Goal: Task Accomplishment & Management: Complete application form

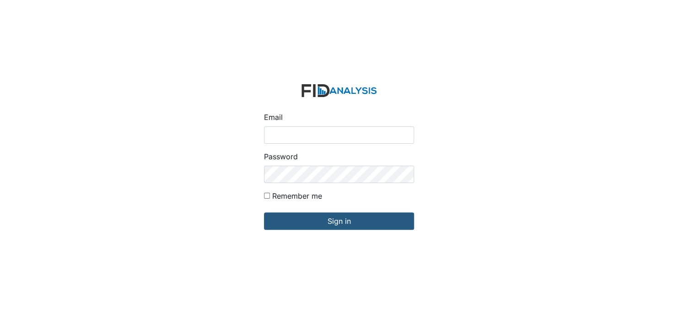
click at [297, 138] on input "Email" at bounding box center [339, 134] width 150 height 17
type input "[EMAIL_ADDRESS][DOMAIN_NAME]"
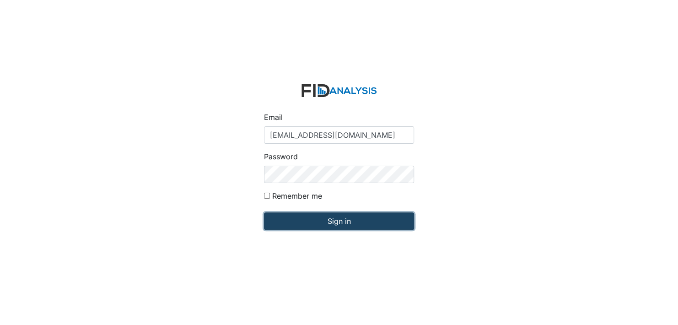
click at [329, 222] on input "Sign in" at bounding box center [339, 220] width 150 height 17
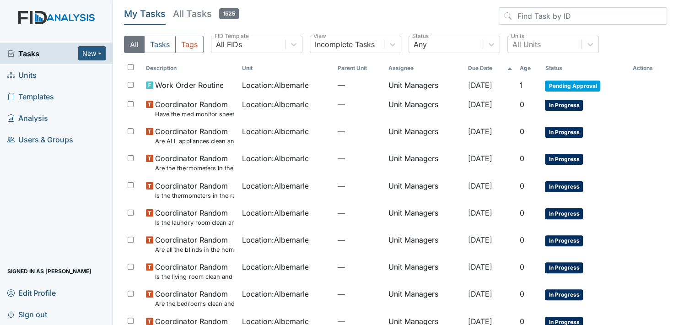
click at [27, 77] on span "Units" at bounding box center [21, 75] width 29 height 14
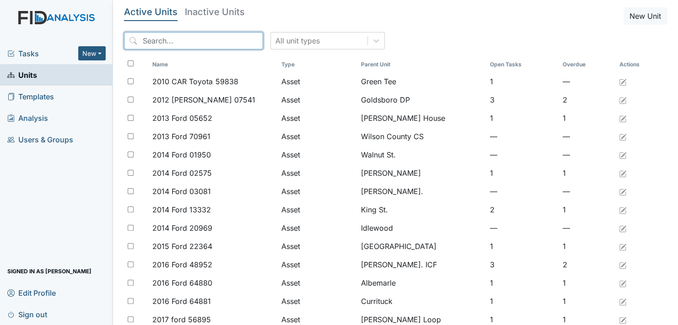
click at [162, 41] on input "search" at bounding box center [193, 40] width 139 height 17
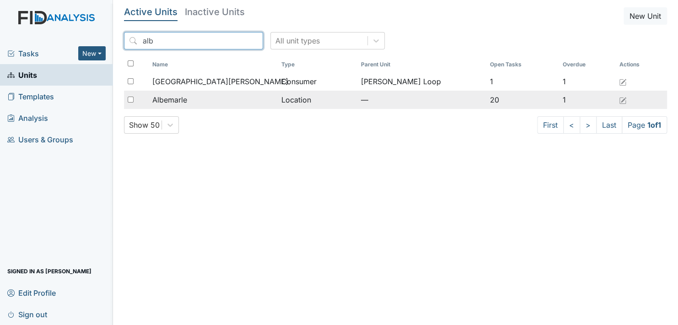
type input "alb"
click at [194, 101] on div "Albemarle" at bounding box center [212, 99] width 121 height 11
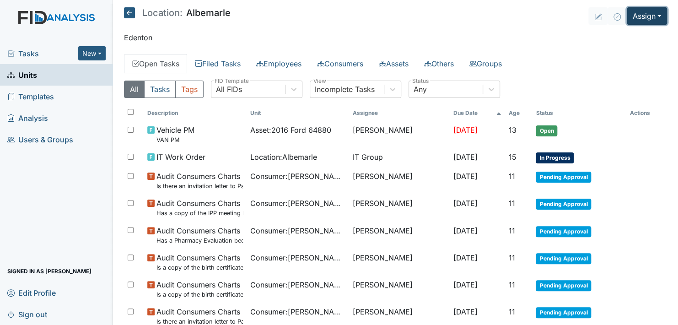
click at [654, 16] on button "Assign" at bounding box center [647, 15] width 40 height 17
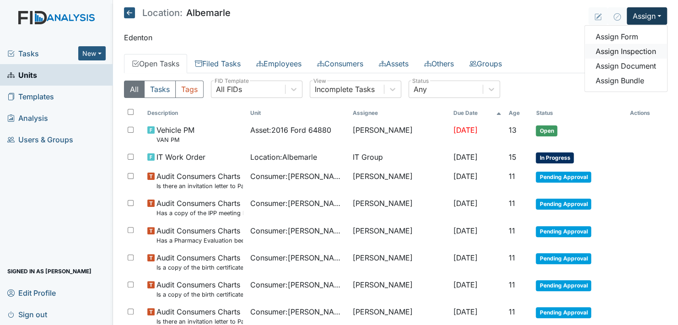
click at [630, 51] on link "Assign Inspection" at bounding box center [626, 51] width 82 height 15
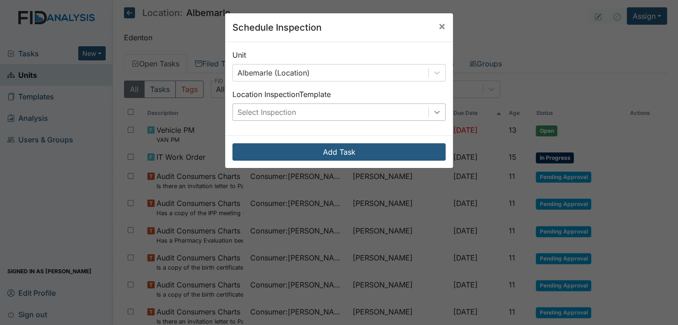
click at [436, 108] on icon at bounding box center [437, 112] width 9 height 9
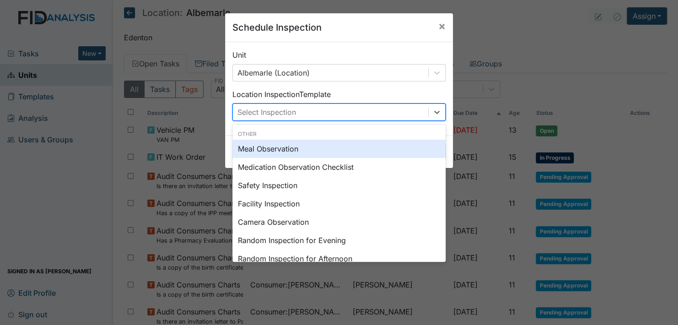
click at [302, 147] on div "Meal Observation" at bounding box center [339, 149] width 213 height 18
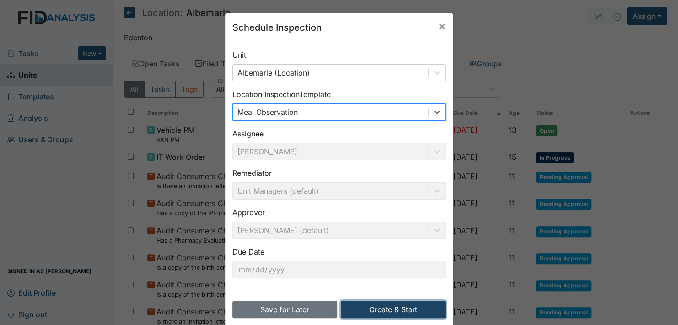
click at [385, 312] on button "Create & Start" at bounding box center [393, 309] width 105 height 17
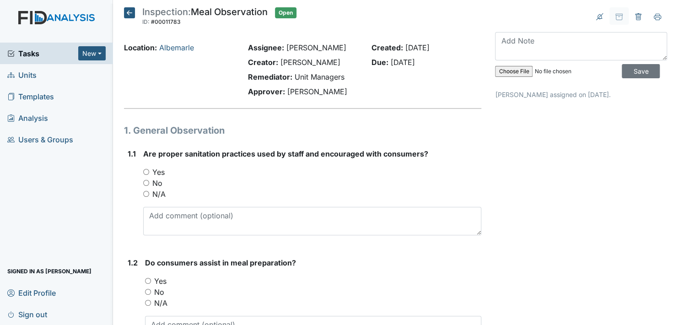
click at [147, 172] on input "Yes" at bounding box center [146, 172] width 6 height 6
radio input "true"
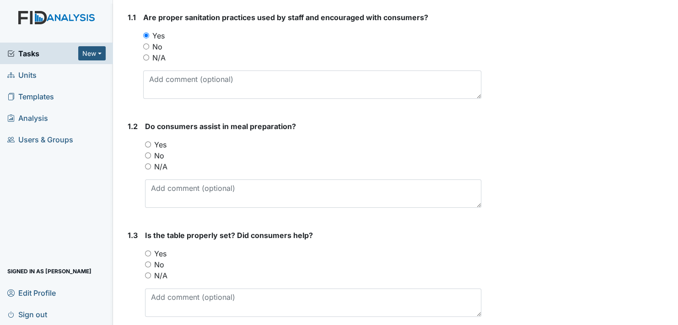
scroll to position [137, 0]
click at [148, 142] on input "Yes" at bounding box center [148, 144] width 6 height 6
radio input "true"
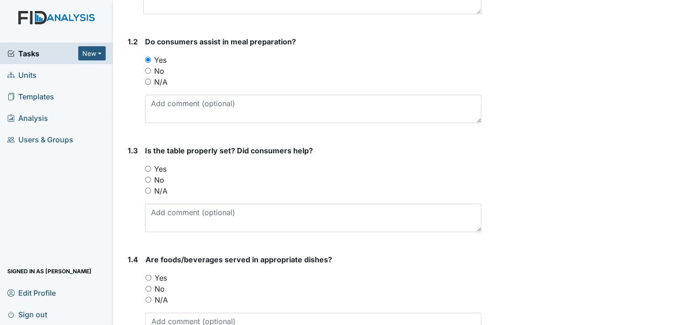
scroll to position [229, 0]
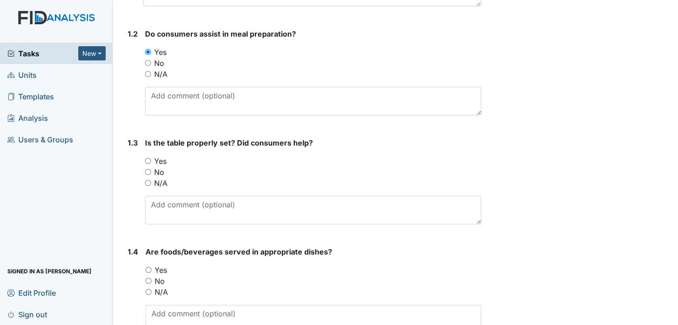
click at [148, 159] on input "Yes" at bounding box center [148, 161] width 6 height 6
radio input "true"
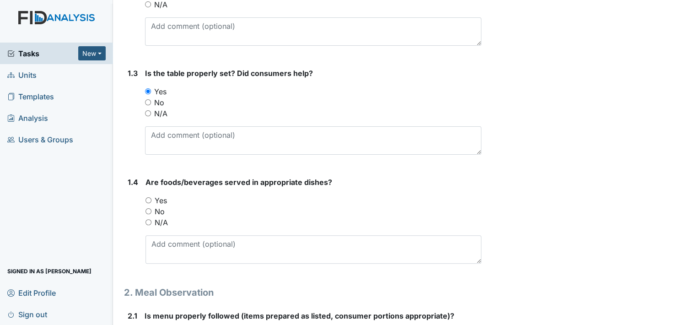
scroll to position [320, 0]
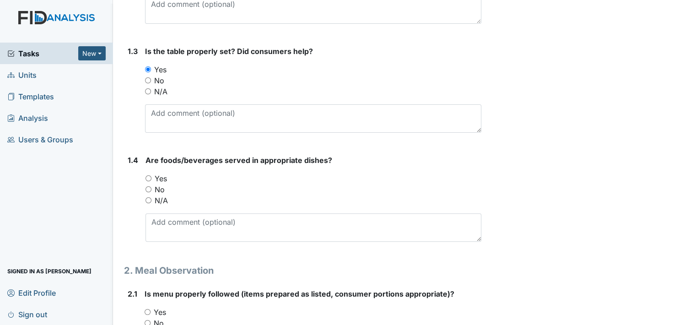
click at [149, 175] on input "Yes" at bounding box center [149, 178] width 6 height 6
radio input "true"
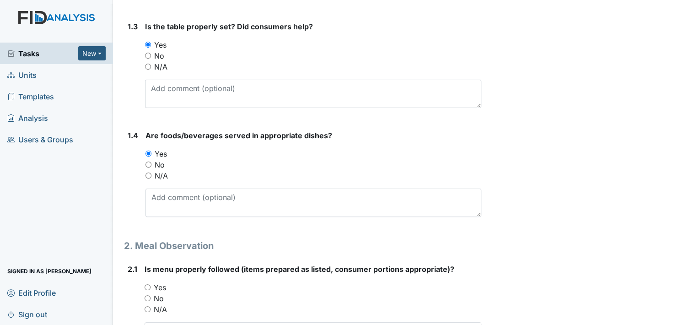
scroll to position [412, 0]
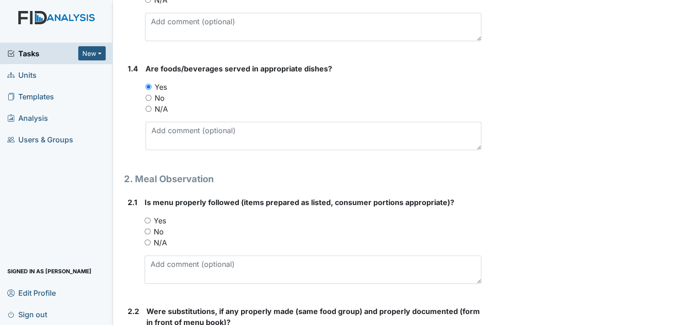
click at [148, 219] on input "Yes" at bounding box center [148, 220] width 6 height 6
radio input "true"
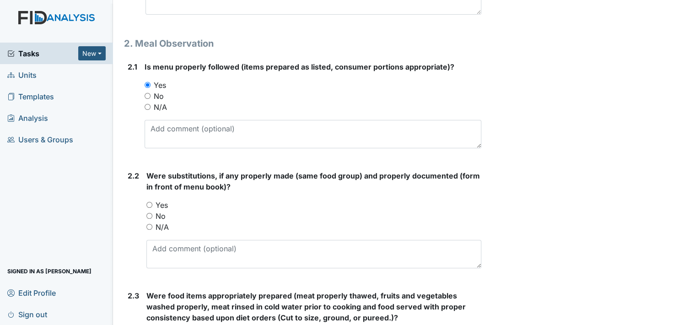
scroll to position [549, 0]
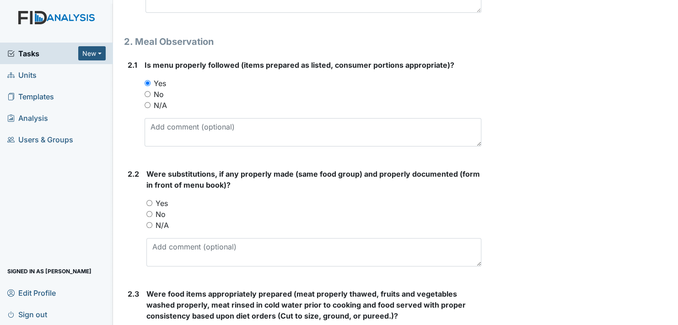
click at [151, 200] on input "Yes" at bounding box center [149, 203] width 6 height 6
radio input "true"
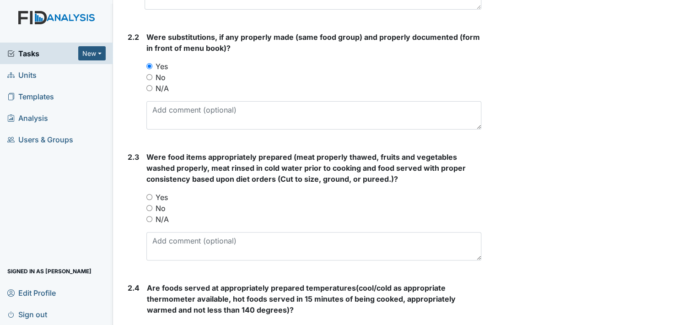
scroll to position [687, 0]
click at [151, 195] on input "Yes" at bounding box center [149, 197] width 6 height 6
radio input "true"
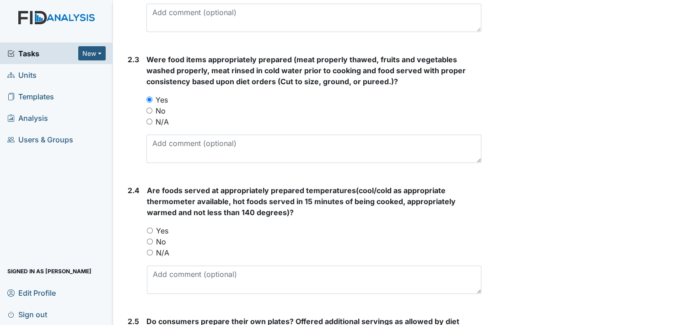
scroll to position [824, 0]
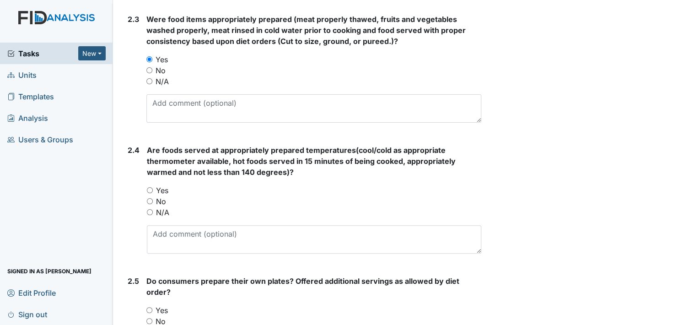
click at [147, 187] on input "Yes" at bounding box center [150, 190] width 6 height 6
radio input "true"
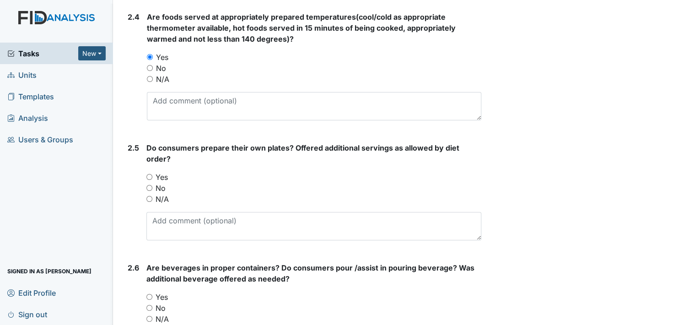
scroll to position [961, 0]
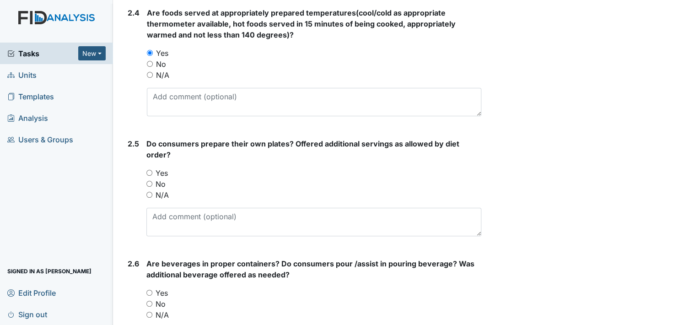
click at [151, 172] on input "Yes" at bounding box center [149, 173] width 6 height 6
radio input "true"
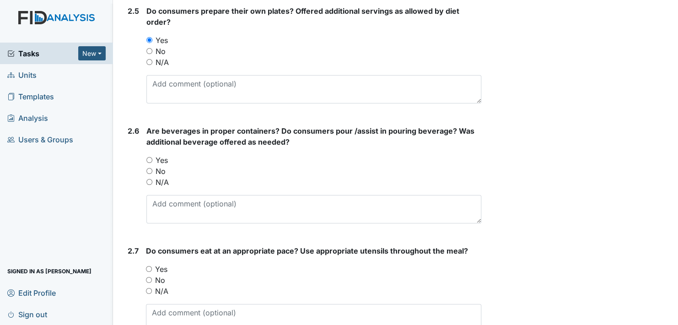
scroll to position [1098, 0]
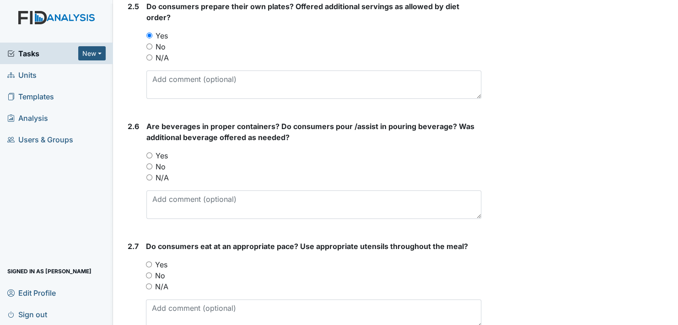
click at [147, 154] on input "Yes" at bounding box center [149, 155] width 6 height 6
radio input "true"
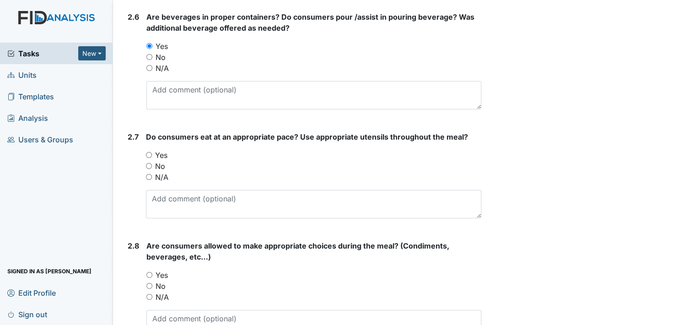
scroll to position [1236, 0]
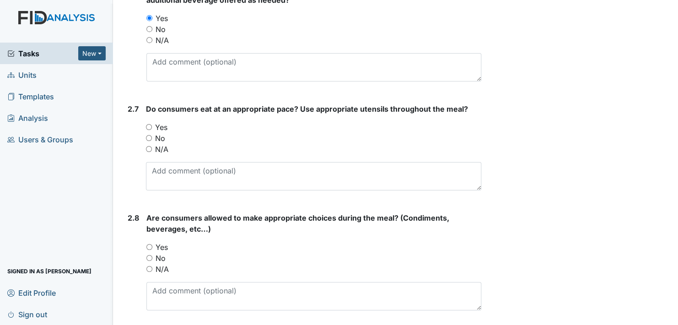
click at [148, 124] on input "Yes" at bounding box center [149, 127] width 6 height 6
radio input "true"
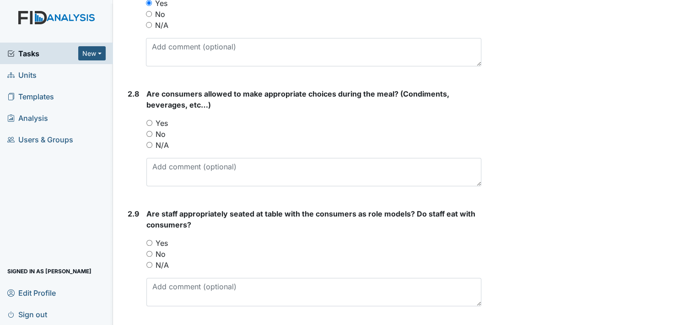
scroll to position [1373, 0]
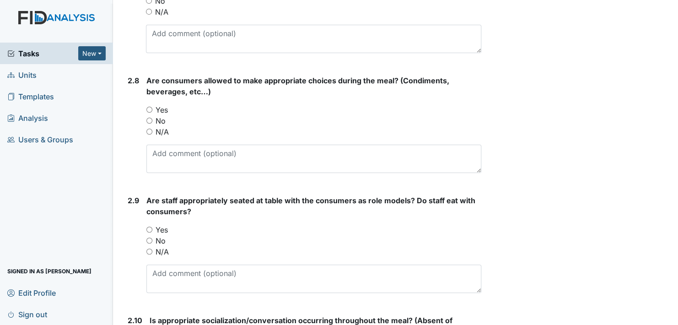
click at [149, 109] on input "Yes" at bounding box center [149, 110] width 6 height 6
radio input "true"
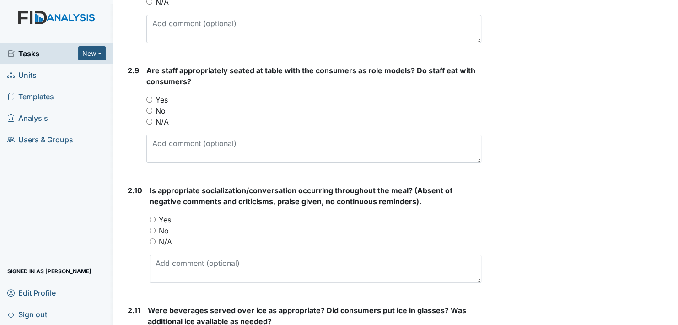
scroll to position [1510, 0]
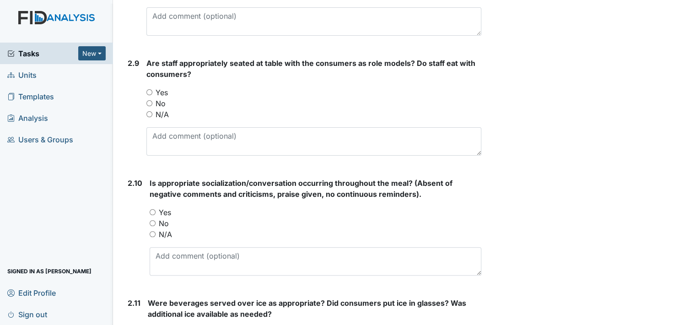
click at [152, 89] on input "Yes" at bounding box center [149, 92] width 6 height 6
radio input "true"
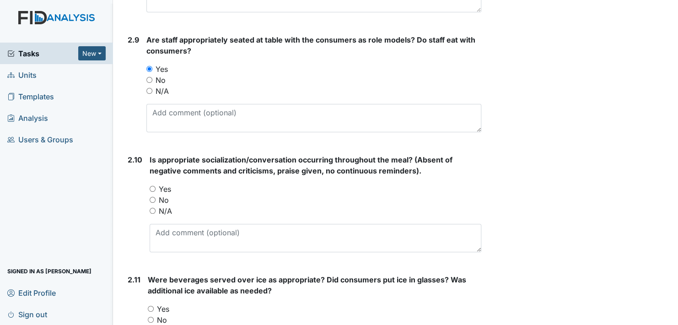
scroll to position [1556, 0]
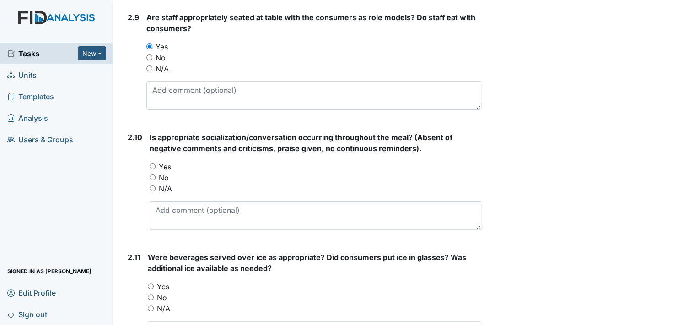
click at [153, 163] on input "Yes" at bounding box center [153, 166] width 6 height 6
radio input "true"
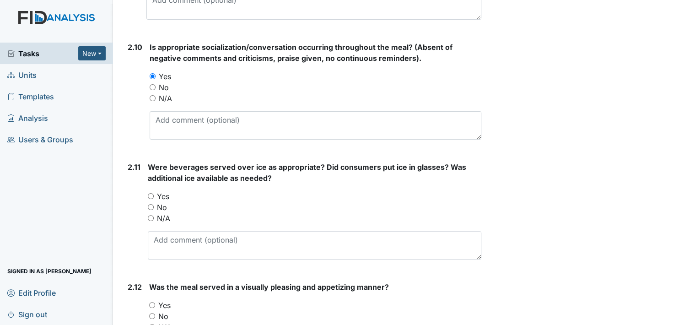
scroll to position [1693, 0]
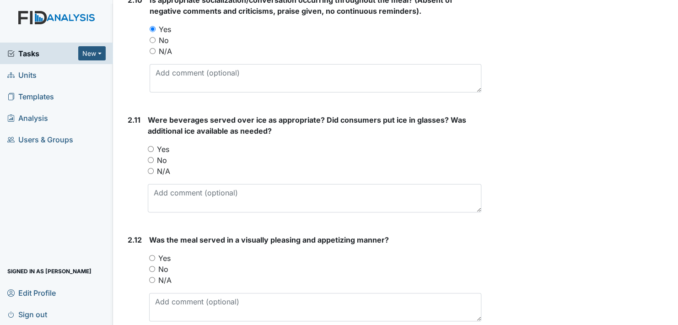
click at [154, 144] on div "Yes" at bounding box center [315, 149] width 334 height 11
drag, startPoint x: 152, startPoint y: 144, endPoint x: 178, endPoint y: 151, distance: 26.7
click at [152, 146] on input "Yes" at bounding box center [151, 149] width 6 height 6
radio input "true"
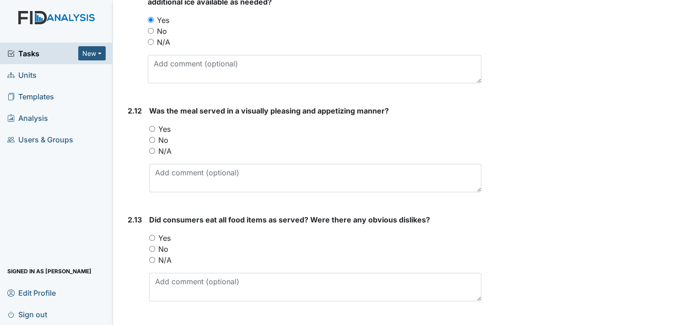
scroll to position [1831, 0]
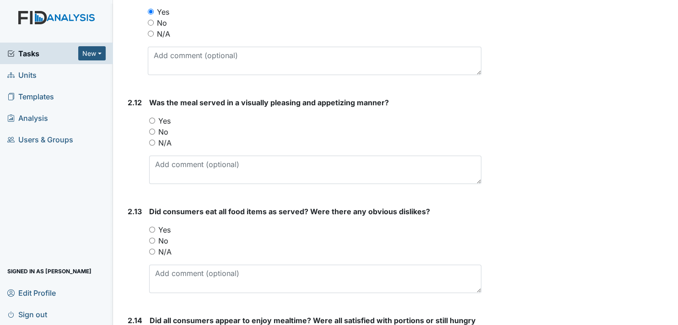
click at [151, 119] on input "Yes" at bounding box center [152, 121] width 6 height 6
radio input "true"
click at [150, 227] on input "Yes" at bounding box center [152, 230] width 6 height 6
radio input "true"
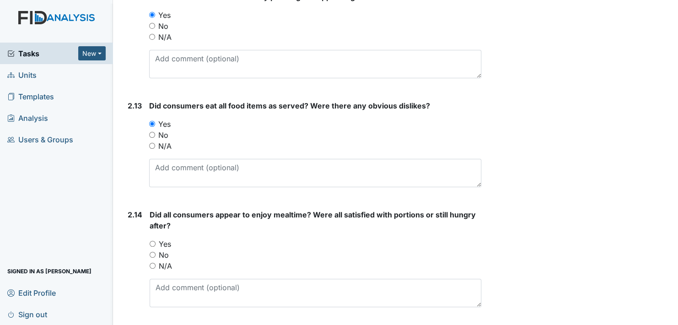
scroll to position [1968, 0]
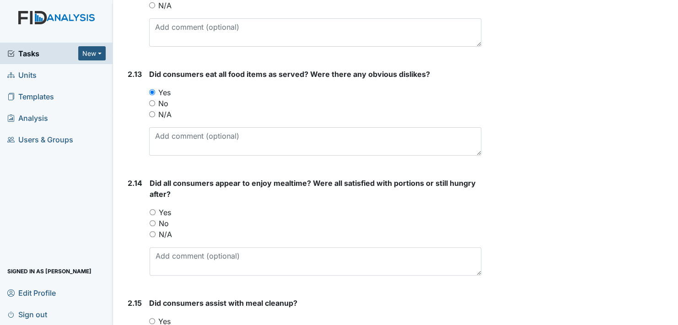
click at [153, 209] on input "Yes" at bounding box center [153, 212] width 6 height 6
radio input "true"
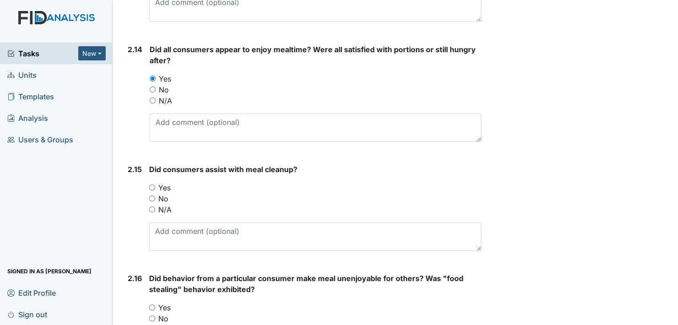
scroll to position [2105, 0]
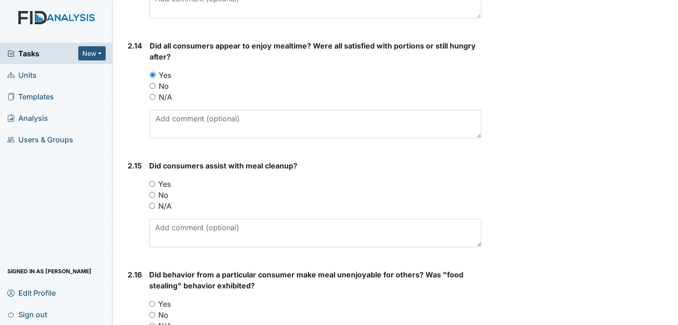
click at [152, 181] on input "Yes" at bounding box center [152, 184] width 6 height 6
radio input "true"
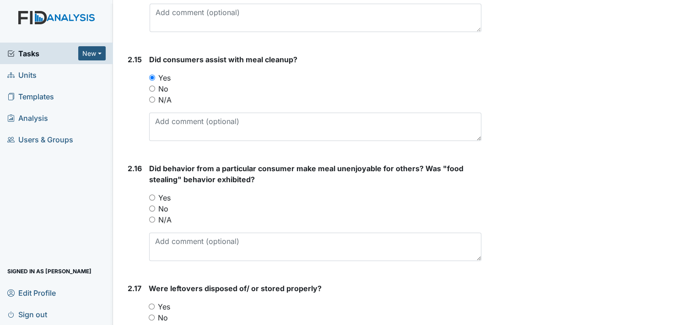
scroll to position [2243, 0]
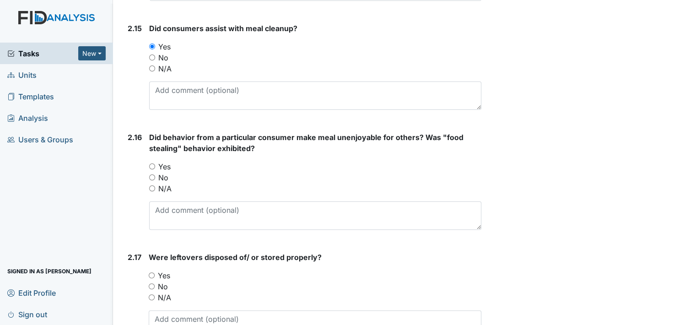
click at [151, 174] on input "No" at bounding box center [152, 177] width 6 height 6
radio input "true"
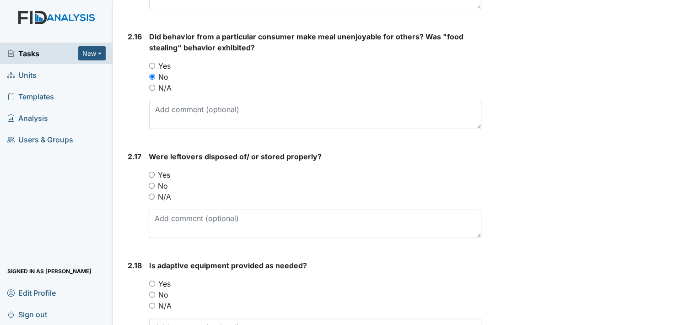
scroll to position [2380, 0]
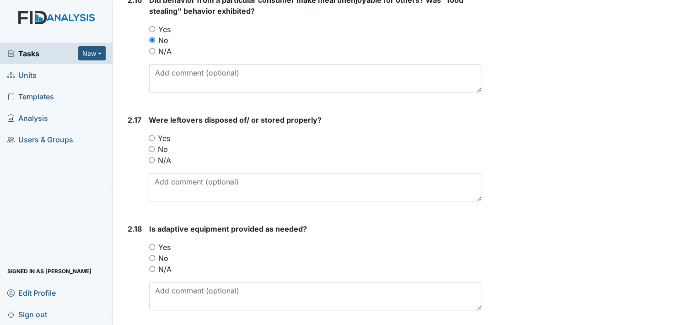
click at [151, 135] on input "Yes" at bounding box center [152, 138] width 6 height 6
radio input "true"
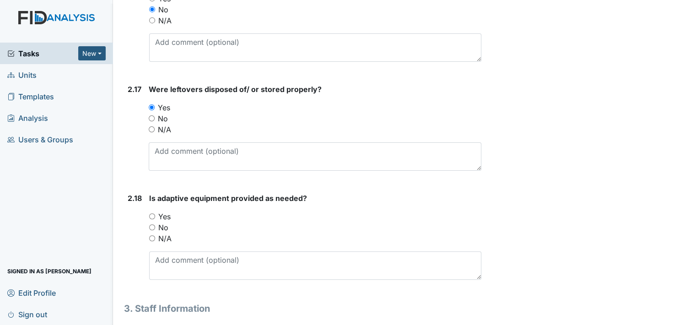
scroll to position [2471, 0]
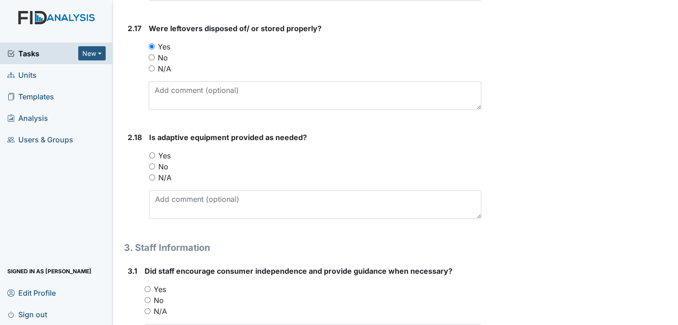
click at [150, 152] on input "Yes" at bounding box center [152, 155] width 6 height 6
radio input "true"
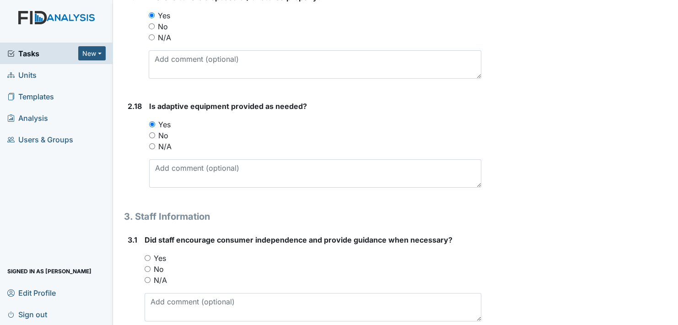
scroll to position [2609, 0]
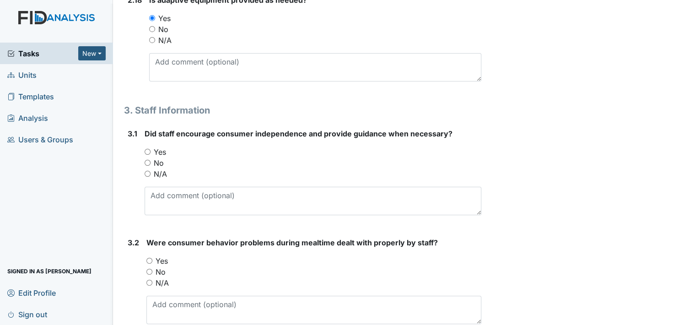
click at [146, 149] on input "Yes" at bounding box center [148, 152] width 6 height 6
radio input "true"
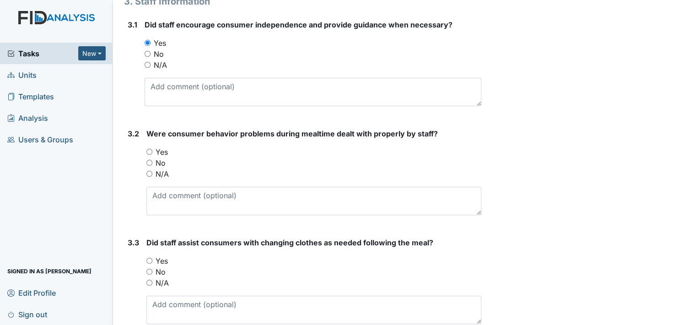
scroll to position [2746, 0]
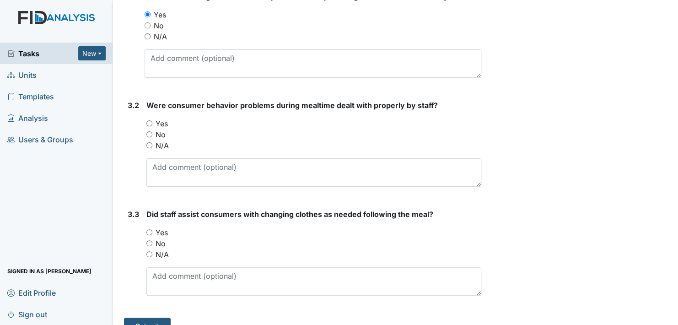
click at [148, 120] on input "Yes" at bounding box center [149, 123] width 6 height 6
radio input "true"
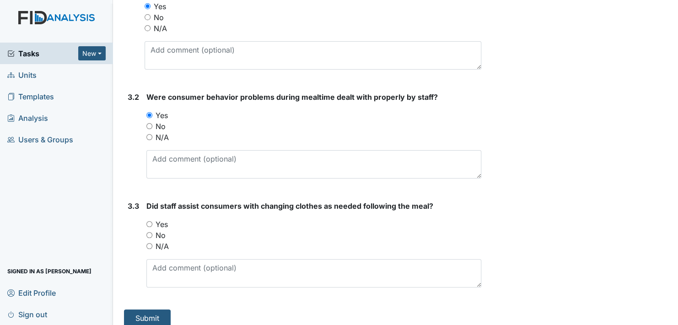
scroll to position [2758, 0]
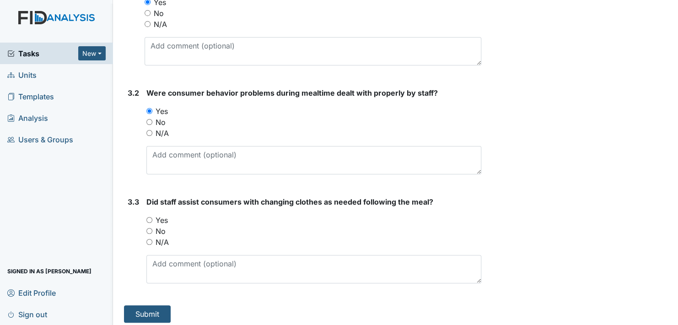
click at [148, 217] on input "Yes" at bounding box center [149, 220] width 6 height 6
radio input "true"
click at [148, 305] on button "Submit" at bounding box center [147, 313] width 47 height 17
